Goal: Information Seeking & Learning: Learn about a topic

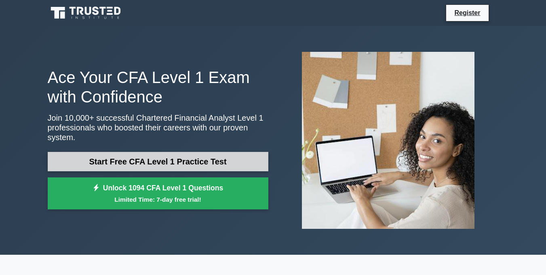
click at [182, 158] on link "Start Free CFA Level 1 Practice Test" at bounding box center [158, 161] width 221 height 19
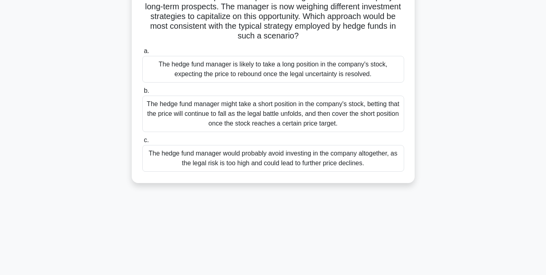
click at [290, 118] on div "The hedge fund manager might take a short position in the company's stock, bett…" at bounding box center [273, 113] width 262 height 36
click at [142, 93] on input "b. The hedge fund manager might take a short position in the company's stock, b…" at bounding box center [142, 90] width 0 height 5
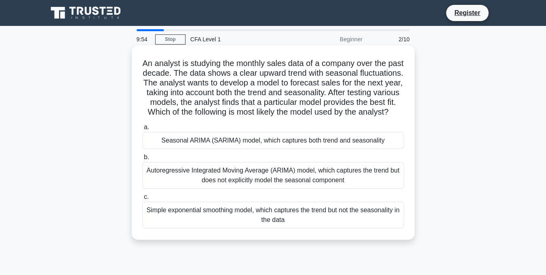
click at [310, 168] on label "b. Autoregressive Integrated Moving Average (ARIMA) model, which captures the t…" at bounding box center [273, 170] width 262 height 36
click at [142, 160] on input "b. Autoregressive Integrated Moving Average (ARIMA) model, which captures the t…" at bounding box center [142, 156] width 0 height 5
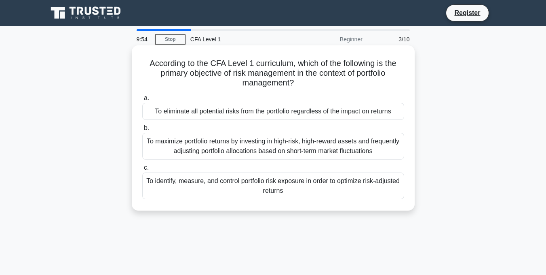
click at [304, 160] on div "a. To eliminate all potential risks from the portfolio regardless of the impact…" at bounding box center [274, 145] width 272 height 109
click at [208, 109] on div "To eliminate all potential risks from the portfolio regardless of the impact on…" at bounding box center [273, 111] width 262 height 17
click at [142, 101] on input "a. To eliminate all potential risks from the portfolio regardless of the impact…" at bounding box center [142, 97] width 0 height 5
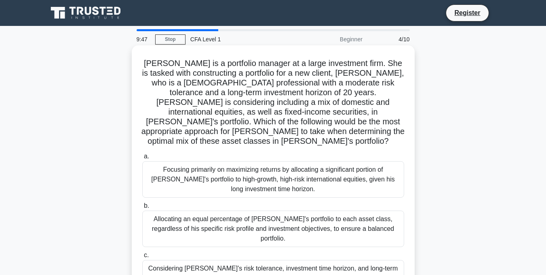
click at [301, 217] on div "Allocating an equal percentage of [PERSON_NAME]'s portfolio to each asset class…" at bounding box center [273, 228] width 262 height 36
click at [142, 208] on input "b. Allocating an equal percentage of [PERSON_NAME]'s portfolio to each asset cl…" at bounding box center [142, 205] width 0 height 5
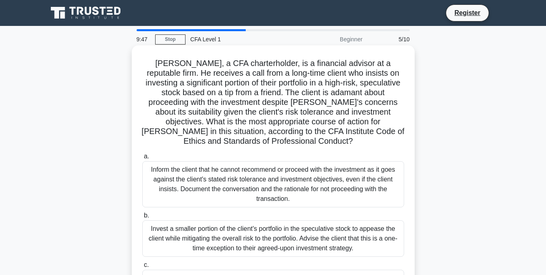
click at [264, 176] on div "Inform the client that he cannot recommend or proceed with the investment as it…" at bounding box center [273, 184] width 262 height 46
click at [142, 159] on input "a. Inform the client that he cannot recommend or proceed with the investment as…" at bounding box center [142, 156] width 0 height 5
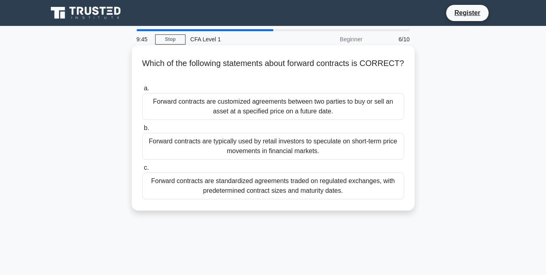
click at [315, 197] on div "Forward contracts are standardized agreements traded on regulated exchanges, wi…" at bounding box center [273, 185] width 262 height 27
click at [142, 170] on input "c. Forward contracts are standardized agreements traded on regulated exchanges,…" at bounding box center [142, 167] width 0 height 5
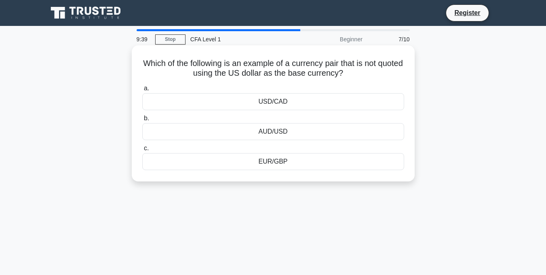
click at [290, 131] on div "AUD/USD" at bounding box center [273, 131] width 262 height 17
click at [142, 121] on input "b. AUD/USD" at bounding box center [142, 118] width 0 height 5
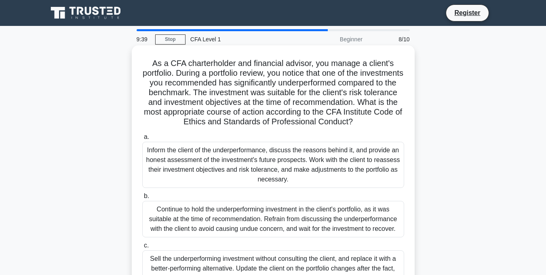
click at [290, 181] on div "Inform the client of the underperformance, discuss the reasons behind it, and p…" at bounding box center [273, 165] width 262 height 46
click at [142, 140] on input "a. Inform the client of the underperformance, discuss the reasons behind it, an…" at bounding box center [142, 136] width 0 height 5
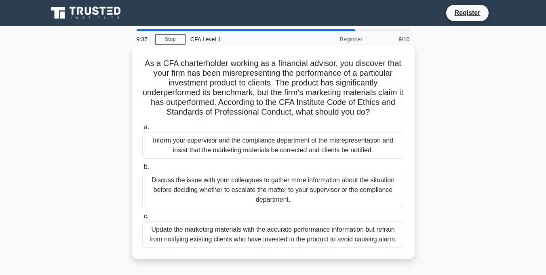
click at [359, 235] on div "Update the marketing materials with the accurate performance information but re…" at bounding box center [273, 234] width 262 height 27
click at [354, 232] on div "Update the marketing materials with the accurate performance information but re…" at bounding box center [273, 234] width 262 height 27
click at [142, 219] on input "c. Update the marketing materials with the accurate performance information but…" at bounding box center [142, 216] width 0 height 5
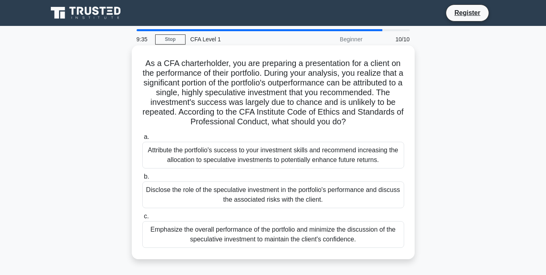
click at [295, 167] on div "Attribute the portfolio's success to your investment skills and recommend incre…" at bounding box center [273, 155] width 262 height 27
click at [142, 140] on input "a. Attribute the portfolio's success to your investment skills and recommend in…" at bounding box center [142, 136] width 0 height 5
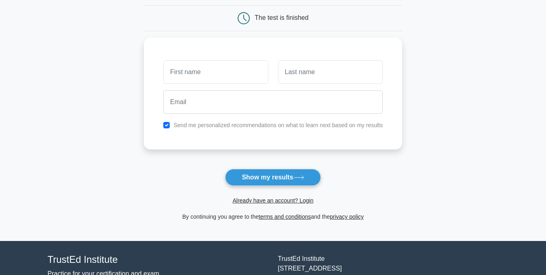
scroll to position [79, 0]
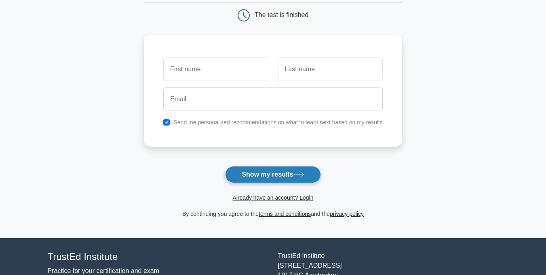
click at [256, 178] on button "Show my results" at bounding box center [272, 174] width 95 height 17
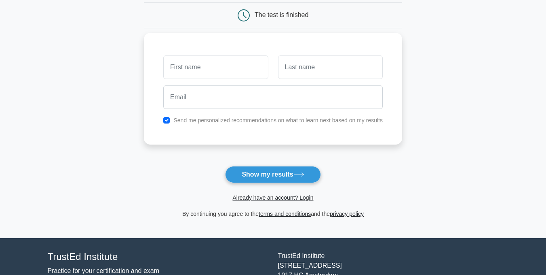
click at [163, 118] on div "Send me personalized recommendations on what to learn next based on my results" at bounding box center [273, 120] width 229 height 10
click at [167, 118] on input "checkbox" at bounding box center [166, 120] width 6 height 6
checkbox input "false"
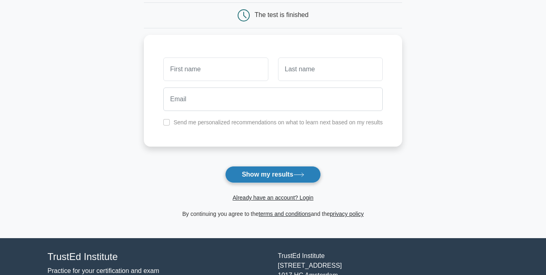
click at [273, 173] on button "Show my results" at bounding box center [272, 174] width 95 height 17
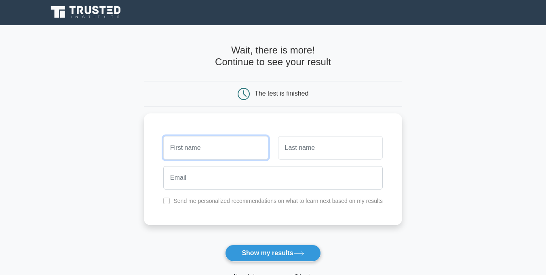
scroll to position [0, 0]
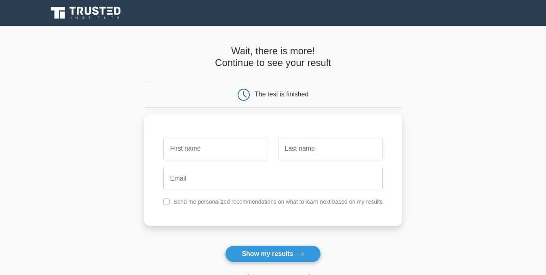
click at [417, 130] on main "Wait, there is more! Continue to see your result The test is finished and the" at bounding box center [273, 171] width 546 height 291
